Goal: Complete application form

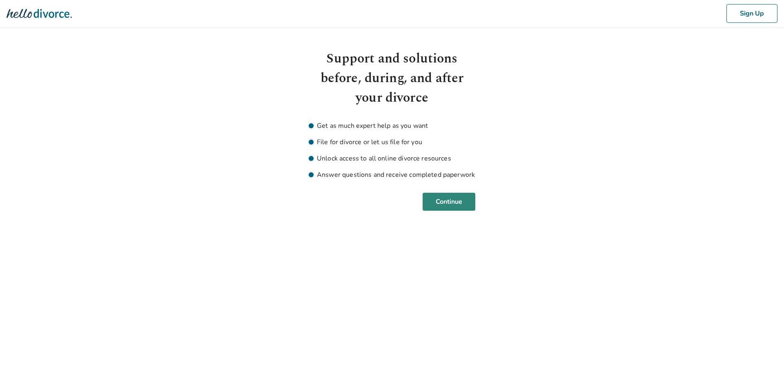
click at [445, 202] on button "Continue" at bounding box center [449, 202] width 53 height 18
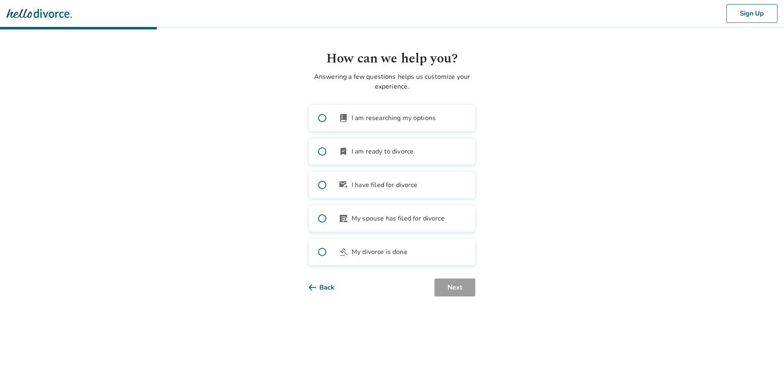
click at [320, 150] on span at bounding box center [322, 151] width 26 height 26
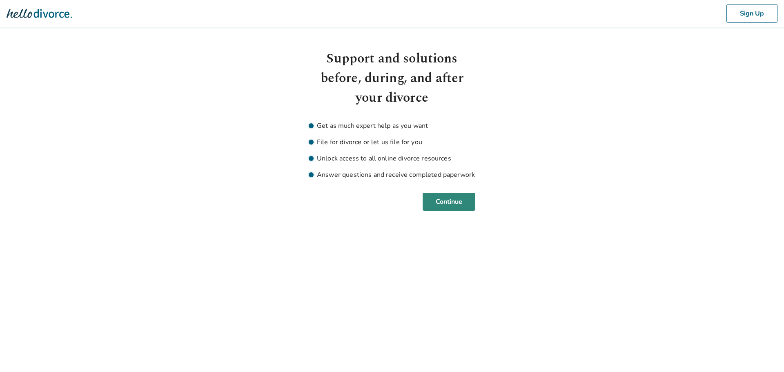
click at [445, 199] on button "Continue" at bounding box center [449, 202] width 53 height 18
